Goal: Use online tool/utility: Utilize a website feature to perform a specific function

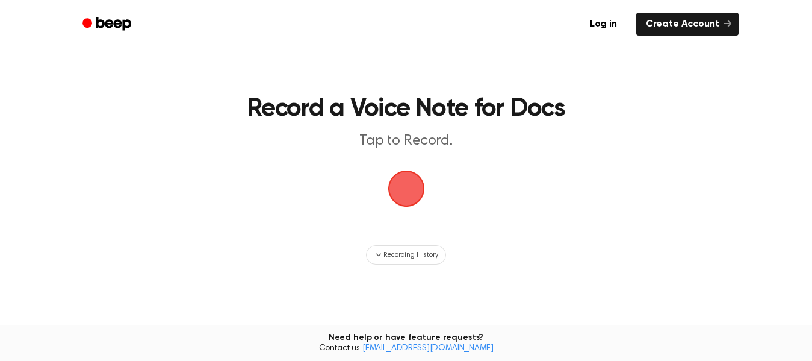
click at [414, 184] on span "button" at bounding box center [407, 189] width 34 height 34
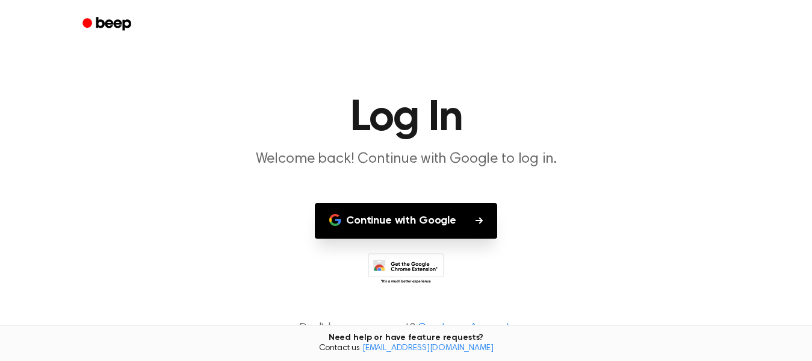
click at [407, 220] on button "Continue with Google" at bounding box center [406, 221] width 182 height 36
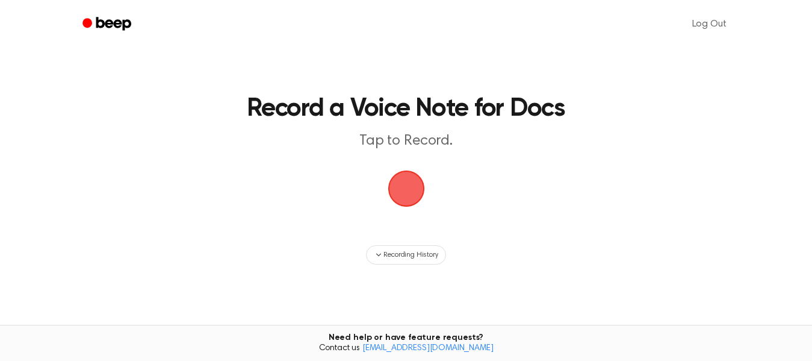
click at [406, 201] on span "button" at bounding box center [407, 189] width 34 height 34
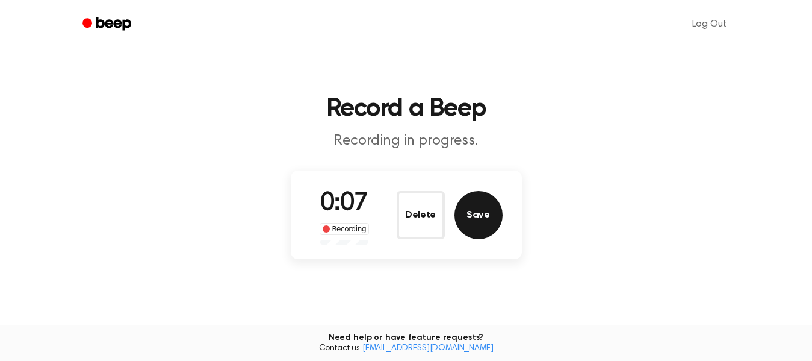
click at [466, 220] on button "Save" at bounding box center [479, 215] width 48 height 48
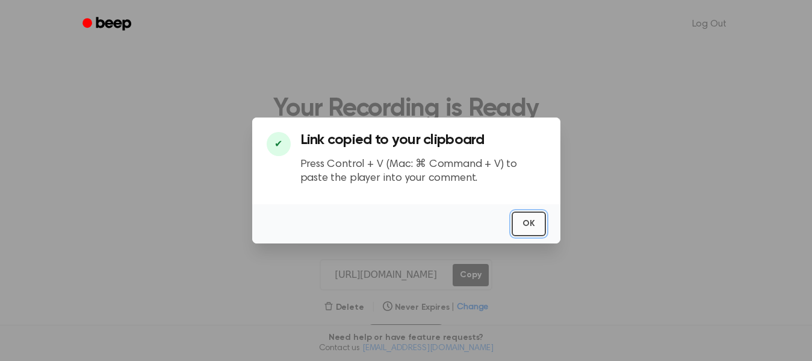
click at [535, 219] on button "OK" at bounding box center [529, 223] width 34 height 25
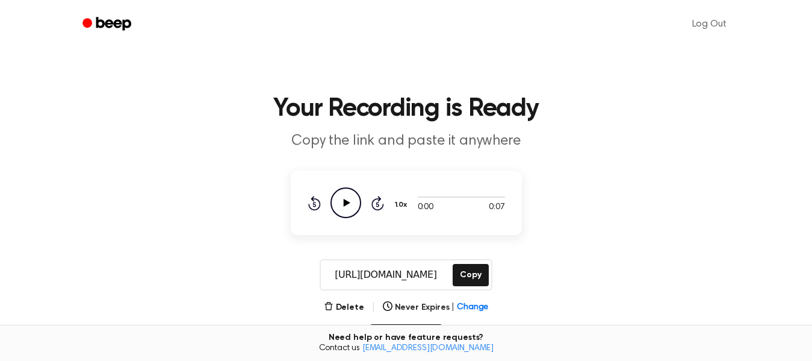
click at [345, 193] on icon "Play Audio" at bounding box center [346, 202] width 31 height 31
click at [351, 214] on icon "Play Audio" at bounding box center [346, 202] width 31 height 31
click at [341, 295] on main "Your Recording is Ready Copy the link and paste it anywhere 0:01 0:07 1.0x Rewi…" at bounding box center [406, 288] width 812 height 576
click at [343, 306] on button "Delete" at bounding box center [344, 307] width 40 height 13
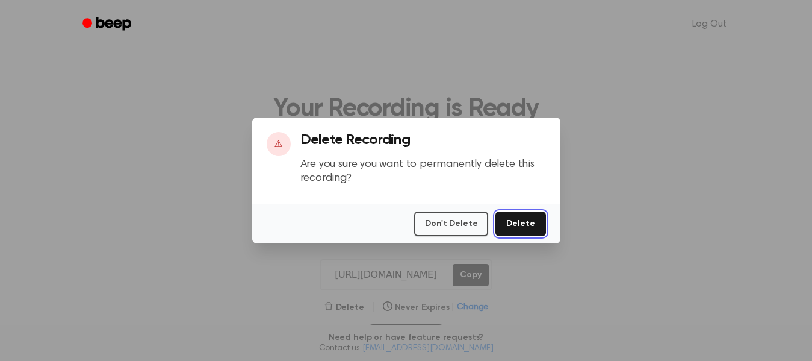
click at [519, 220] on button "Delete" at bounding box center [521, 223] width 50 height 25
